Goal: Find specific page/section: Find specific page/section

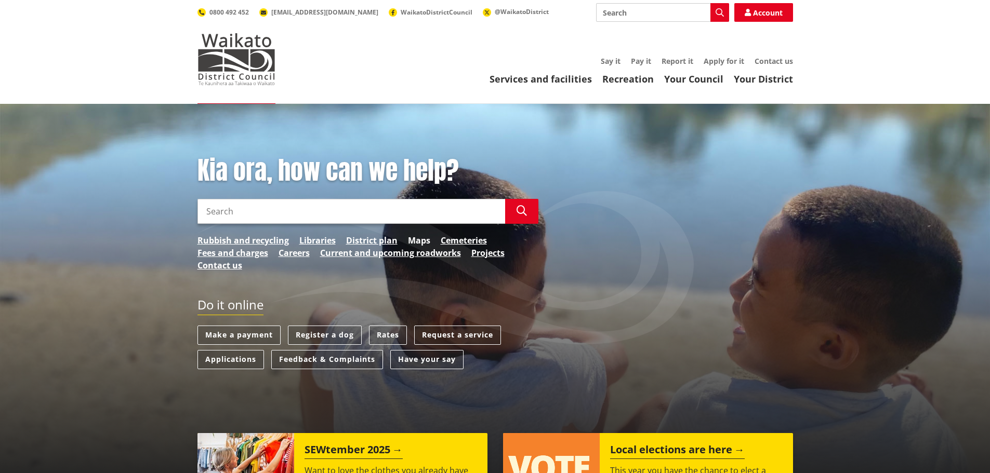
click at [426, 237] on link "Maps" at bounding box center [419, 240] width 22 height 12
click at [375, 241] on link "District plan" at bounding box center [371, 240] width 51 height 12
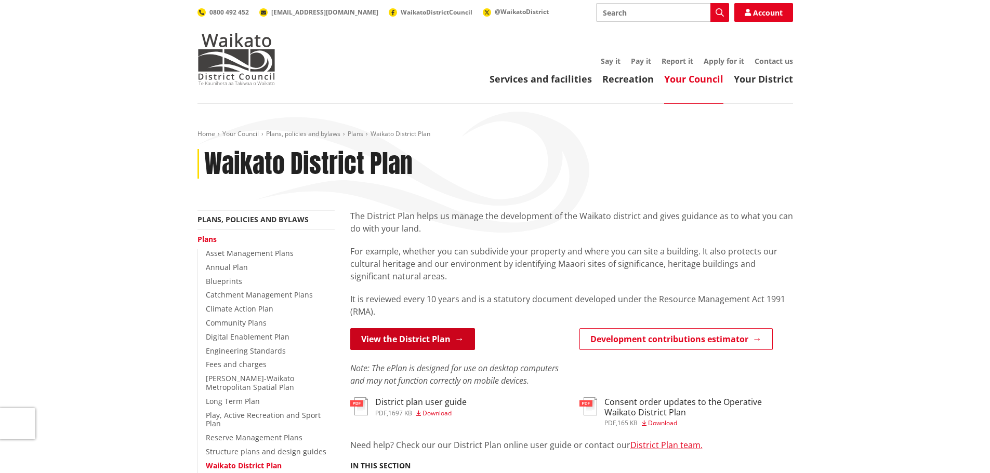
click at [410, 335] on link "View the District Plan" at bounding box center [412, 339] width 125 height 22
